Goal: Task Accomplishment & Management: Complete application form

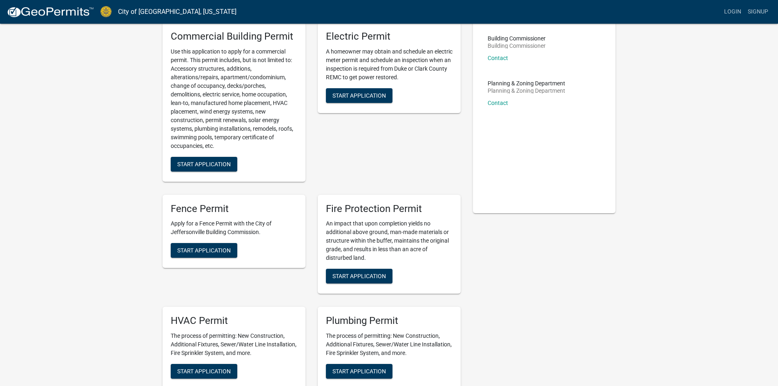
scroll to position [163, 0]
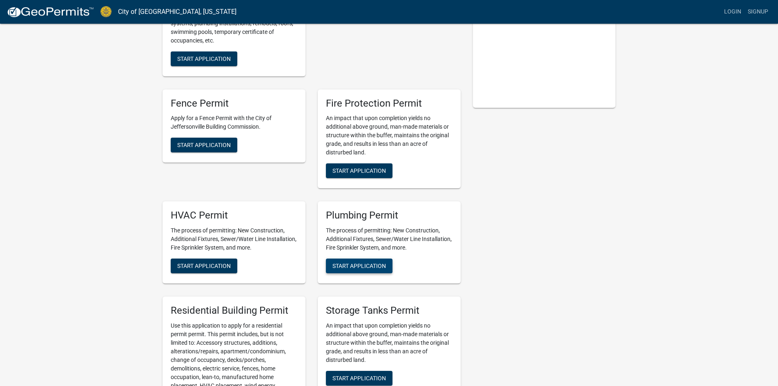
click at [343, 263] on button "Start Application" at bounding box center [359, 265] width 67 height 15
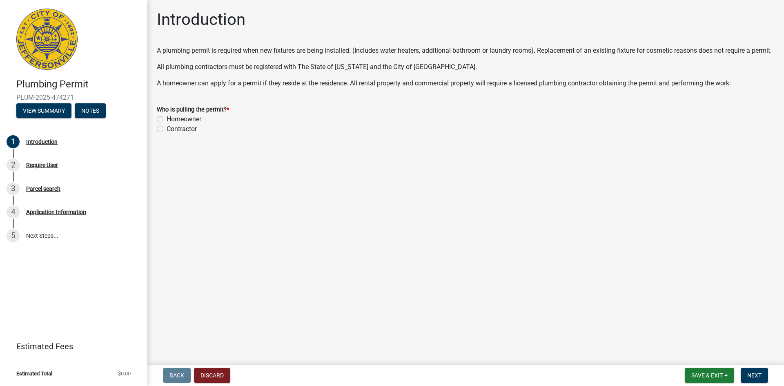
click at [167, 134] on label "Contractor" at bounding box center [182, 129] width 30 height 10
click at [167, 129] on input "Contractor" at bounding box center [169, 126] width 5 height 5
radio input "true"
click at [749, 373] on span "Next" at bounding box center [754, 375] width 14 height 7
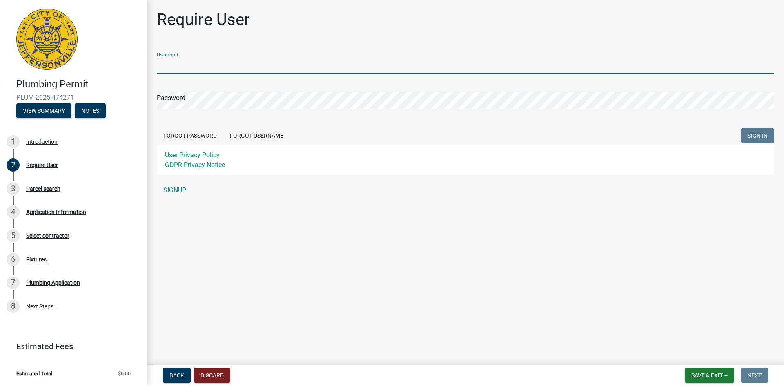
click at [183, 66] on input "Username" at bounding box center [465, 65] width 617 height 17
type input "[EMAIL_ADDRESS][DOMAIN_NAME]"
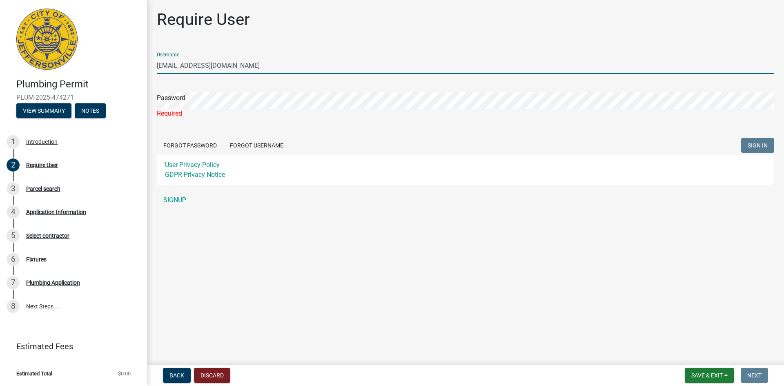
click at [234, 65] on input "[EMAIL_ADDRESS][DOMAIN_NAME]" at bounding box center [465, 65] width 617 height 17
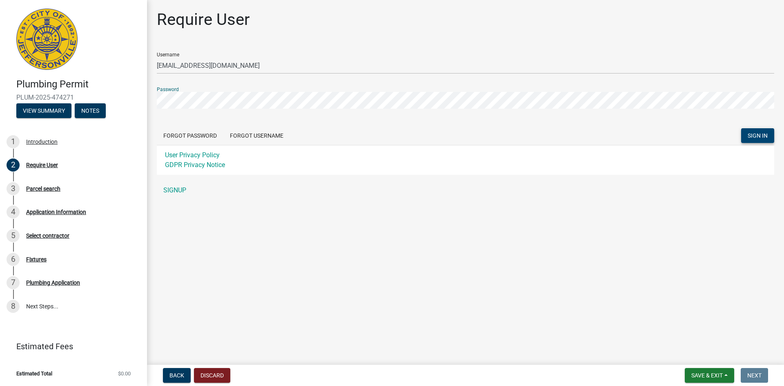
click at [749, 134] on span "SIGN IN" at bounding box center [758, 135] width 20 height 7
click at [55, 82] on div "Plumbing Permit PLUM-2025-474271 View Summary Notes 1 Introduction 2 Require Us…" at bounding box center [392, 193] width 784 height 386
click at [750, 138] on span "SIGN IN" at bounding box center [758, 135] width 20 height 7
